Goal: Transaction & Acquisition: Purchase product/service

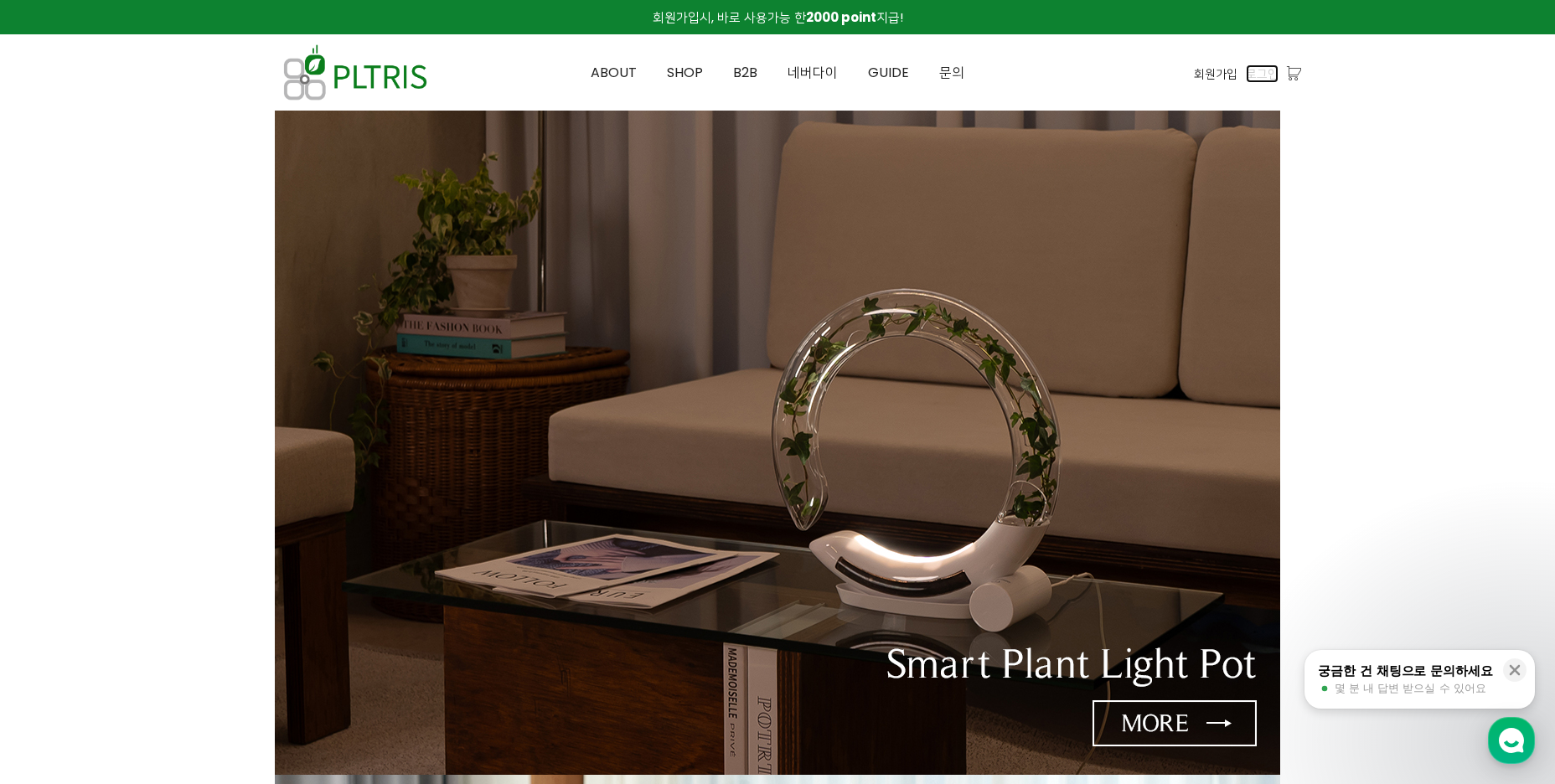
click at [1267, 73] on span "로그인" at bounding box center [1261, 73] width 33 height 19
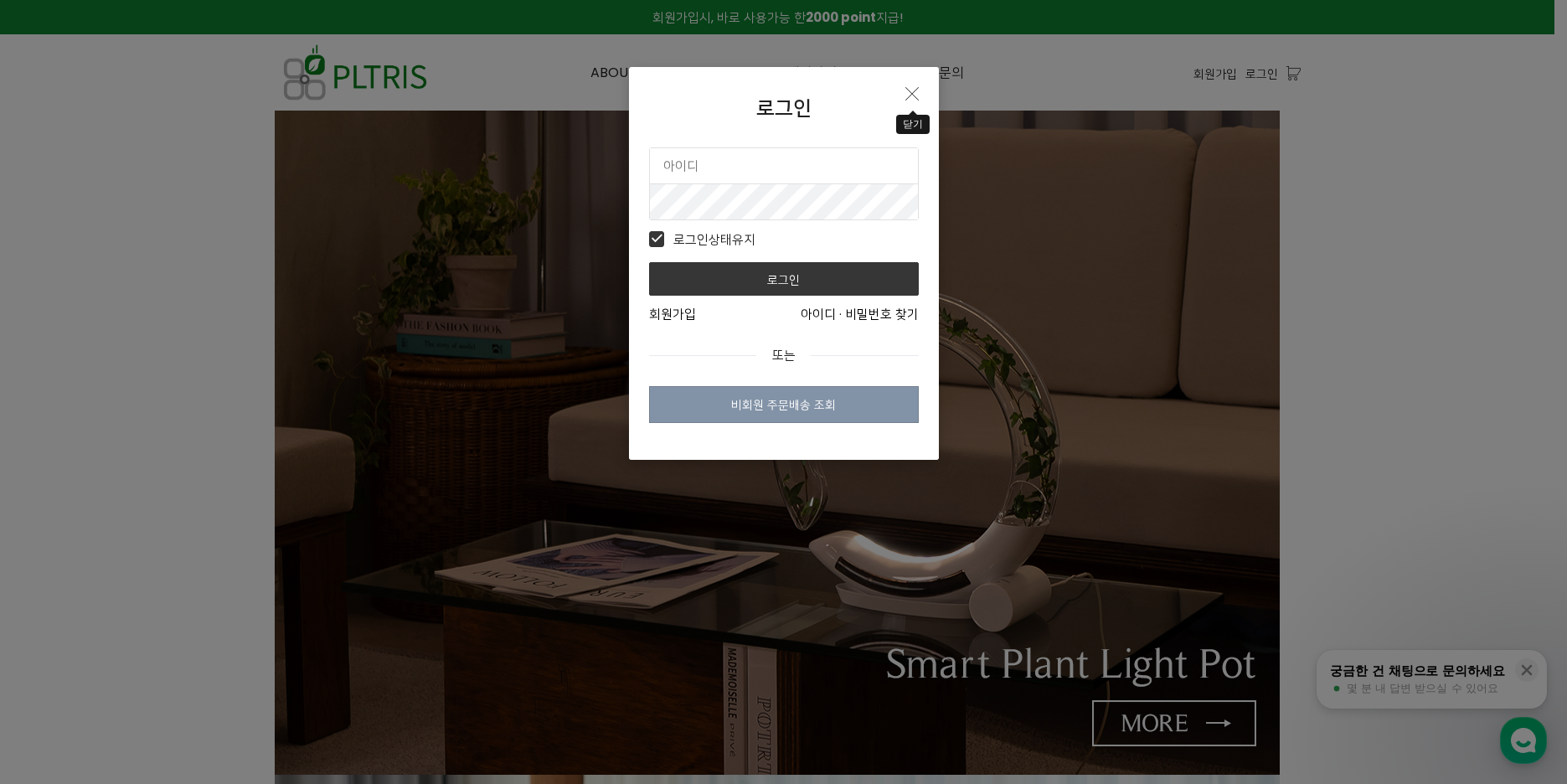
click at [912, 97] on icon "Close" at bounding box center [912, 94] width 14 height 14
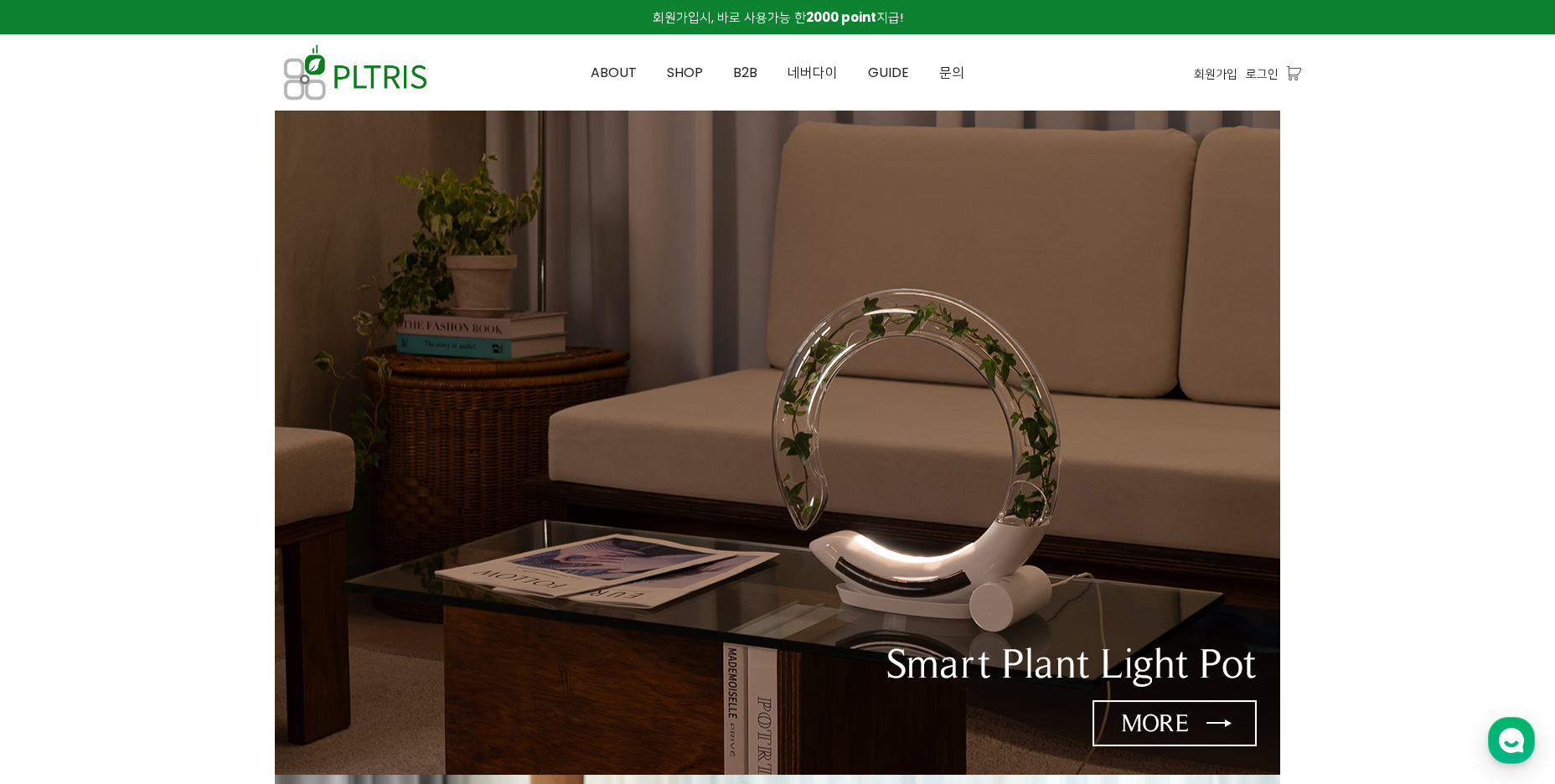
drag, startPoint x: 1521, startPoint y: 277, endPoint x: 1534, endPoint y: 223, distance: 55.5
click at [1266, 80] on span "로그인" at bounding box center [1261, 73] width 33 height 19
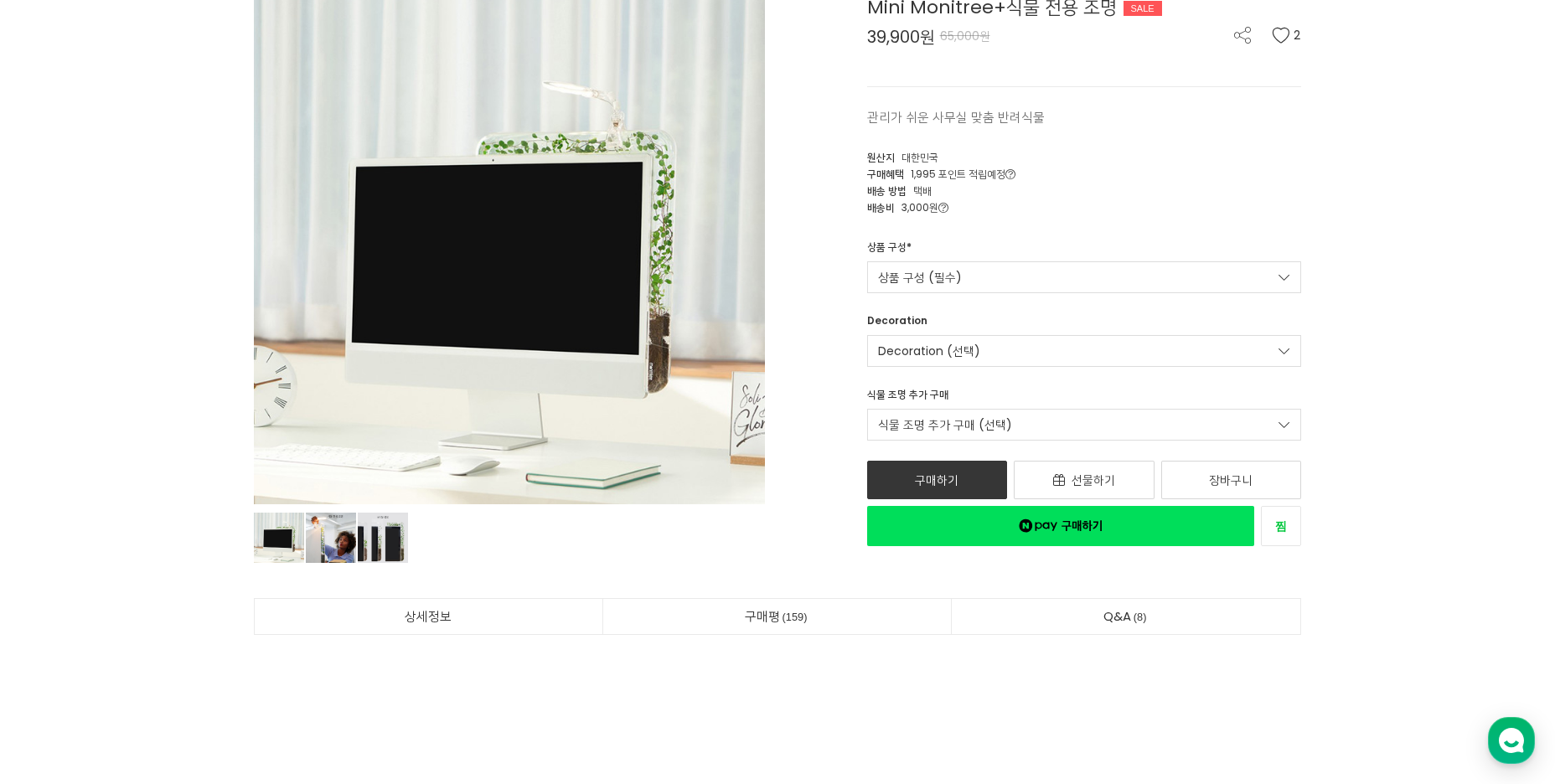
scroll to position [168, 0]
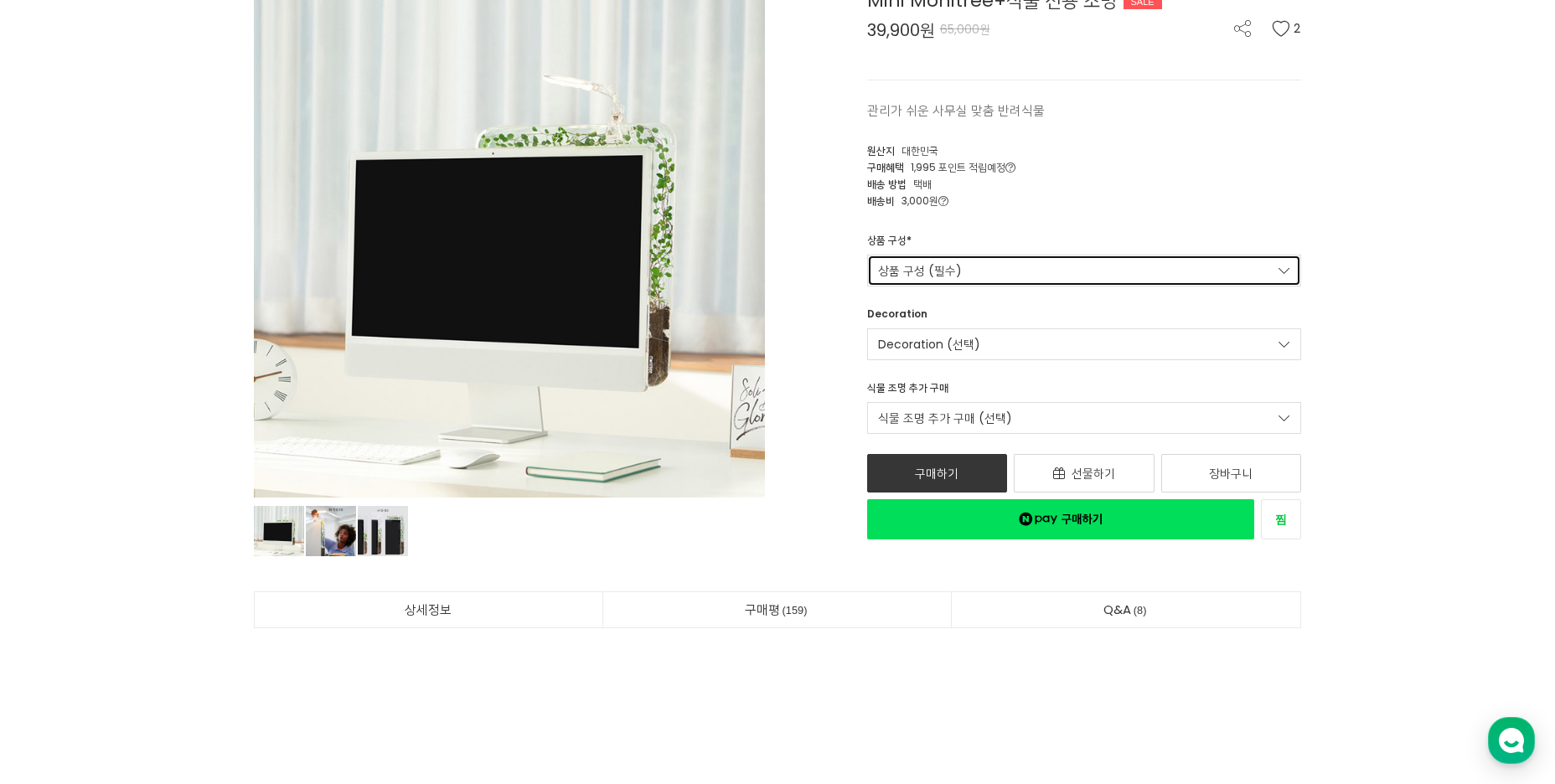
click at [911, 273] on link "상품 구성 (필수)" at bounding box center [1084, 271] width 434 height 32
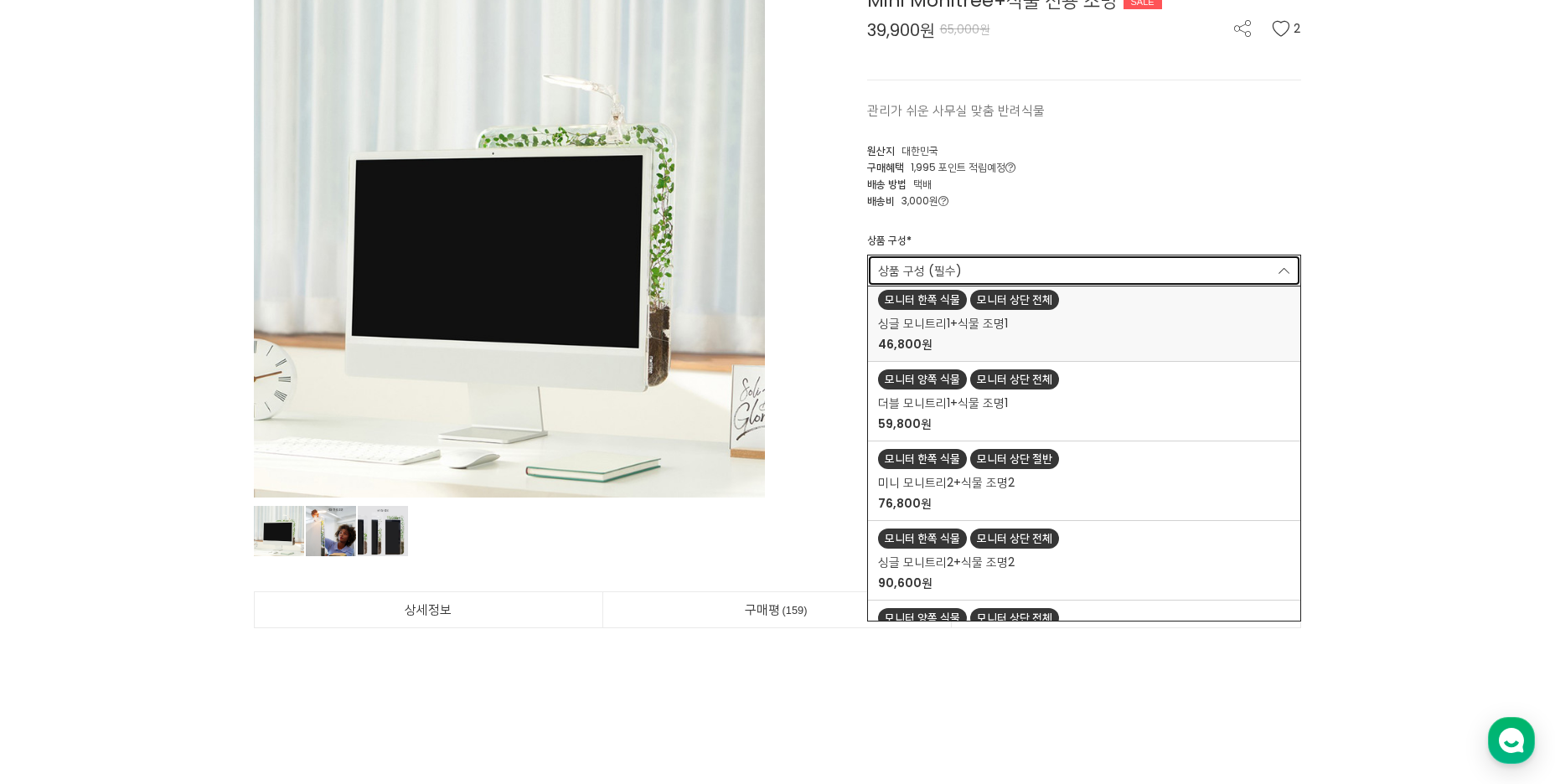
scroll to position [143, 0]
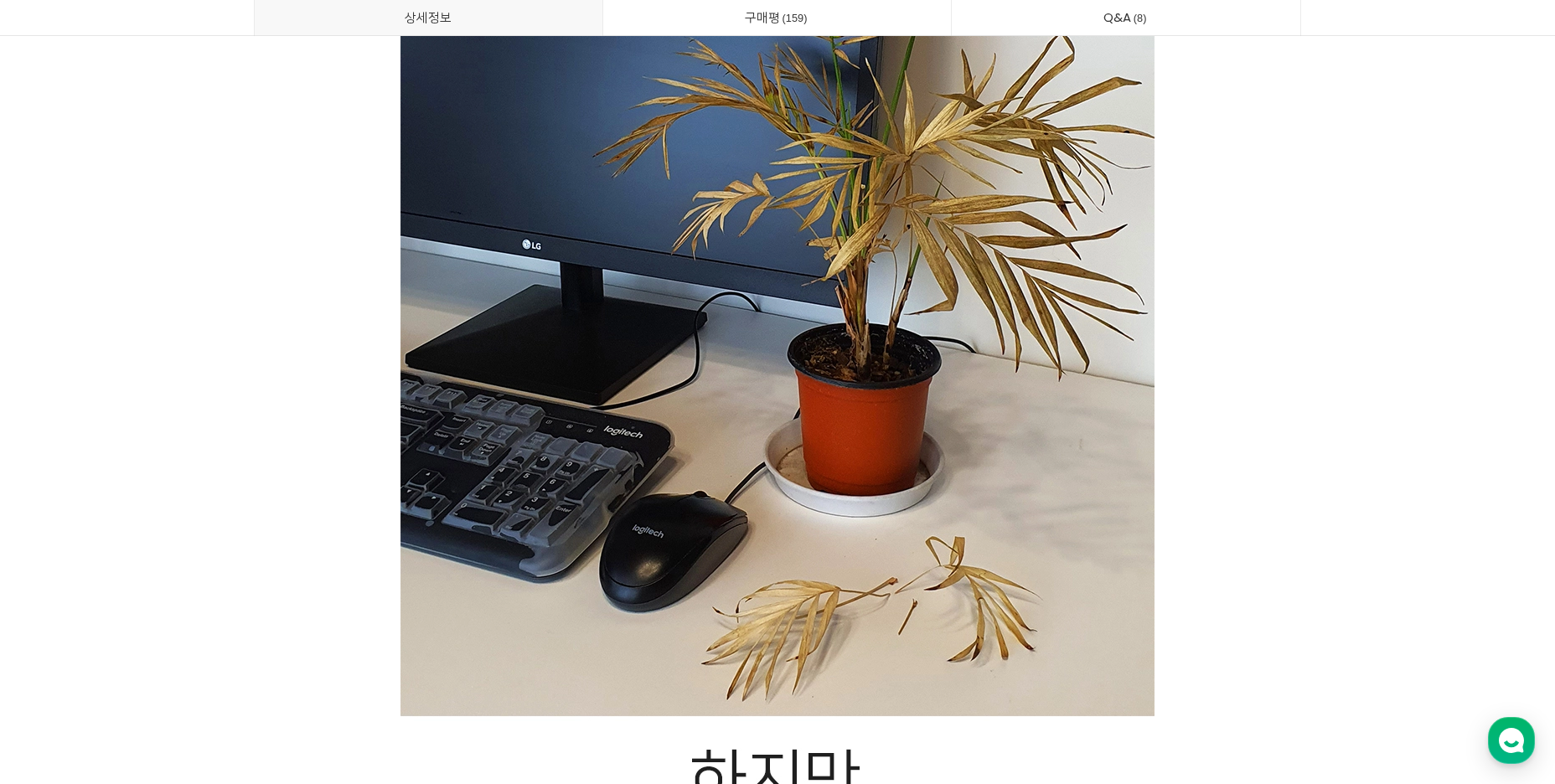
scroll to position [4018, 0]
